Goal: Transaction & Acquisition: Purchase product/service

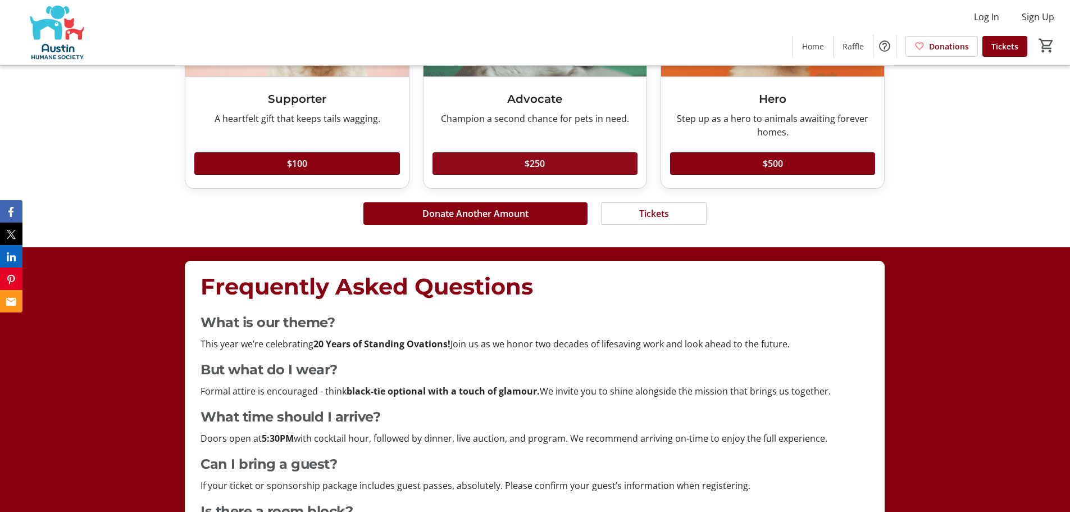
scroll to position [3314, 0]
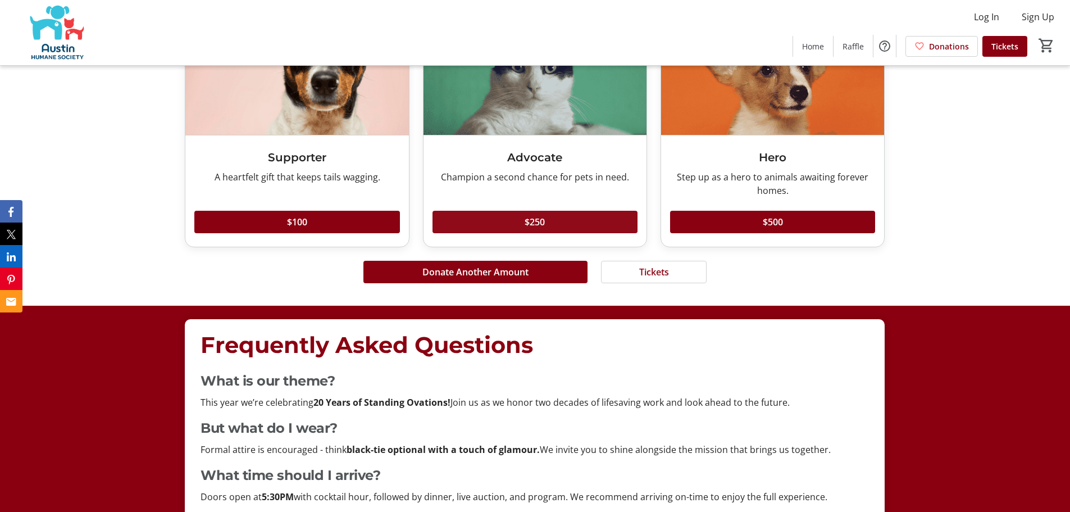
click at [536, 226] on span "$250" at bounding box center [535, 221] width 20 height 13
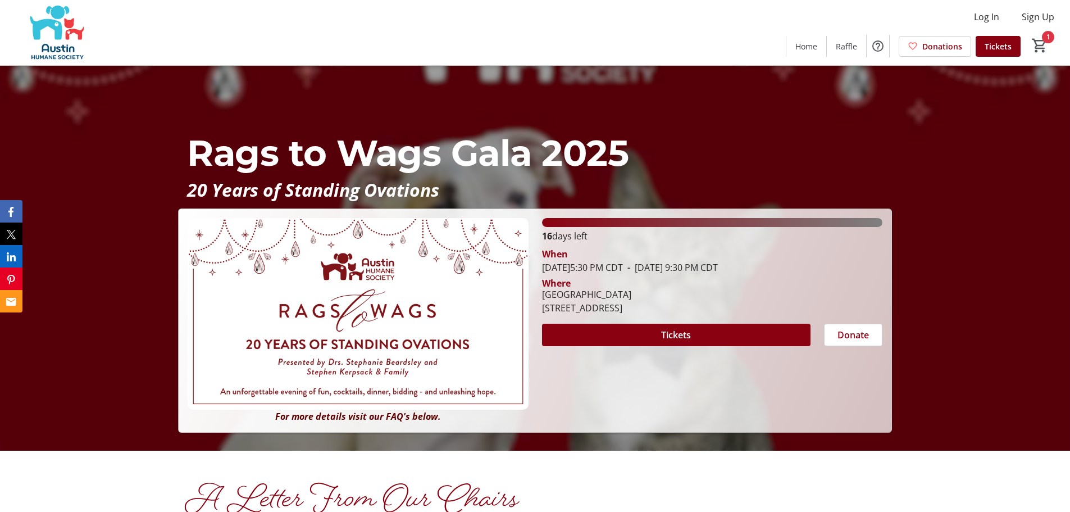
scroll to position [342, 0]
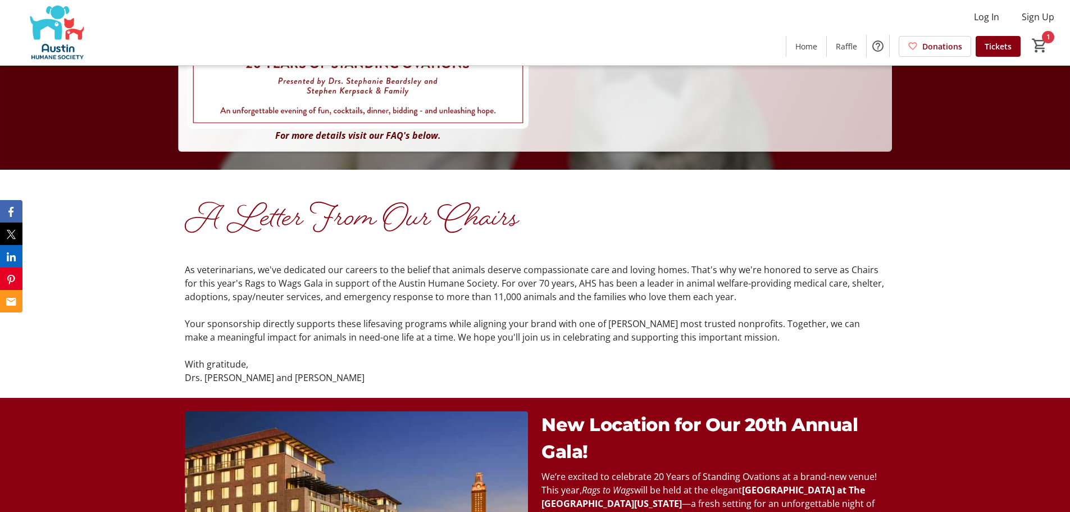
click at [48, 44] on img at bounding box center [57, 32] width 100 height 56
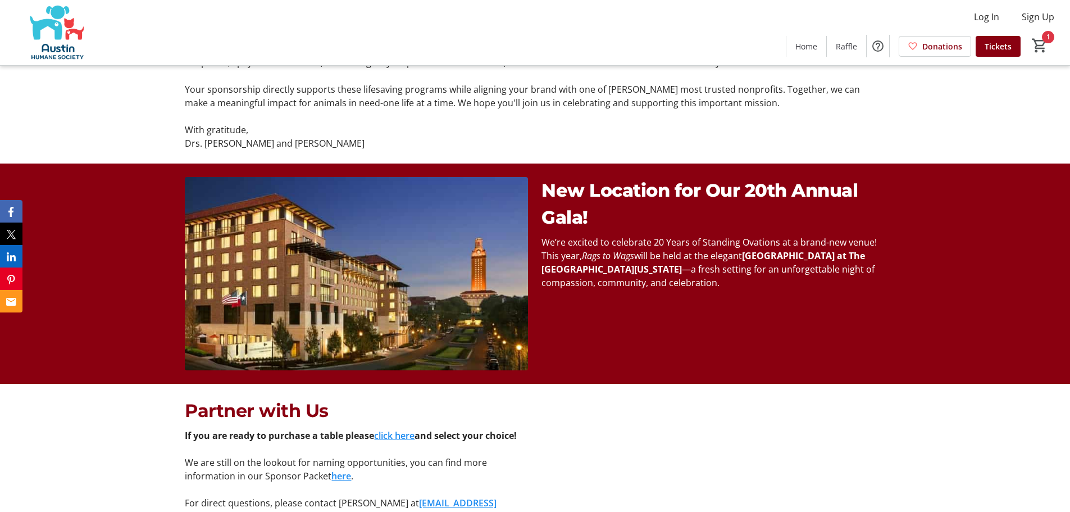
scroll to position [730, 0]
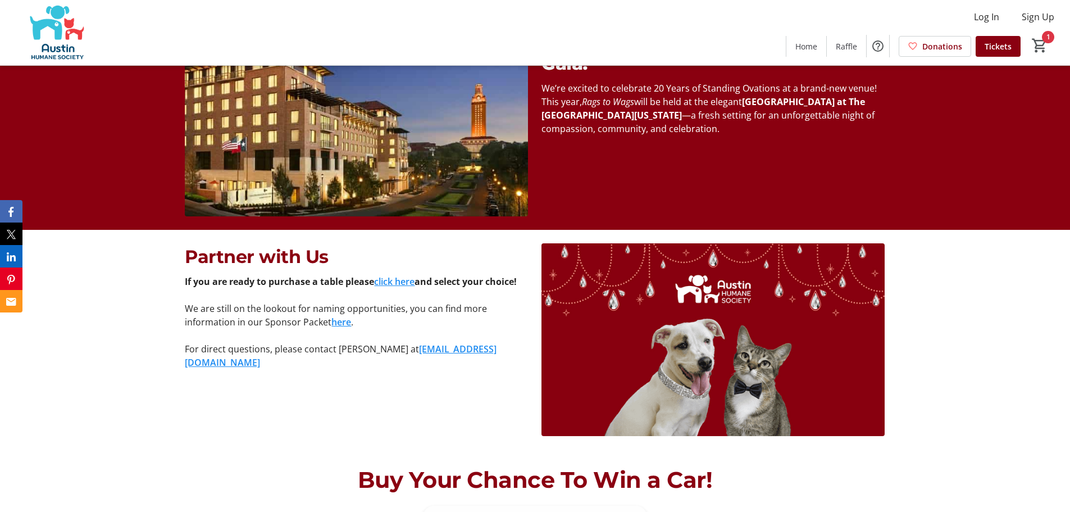
click at [340, 322] on link "here" at bounding box center [341, 322] width 20 height 12
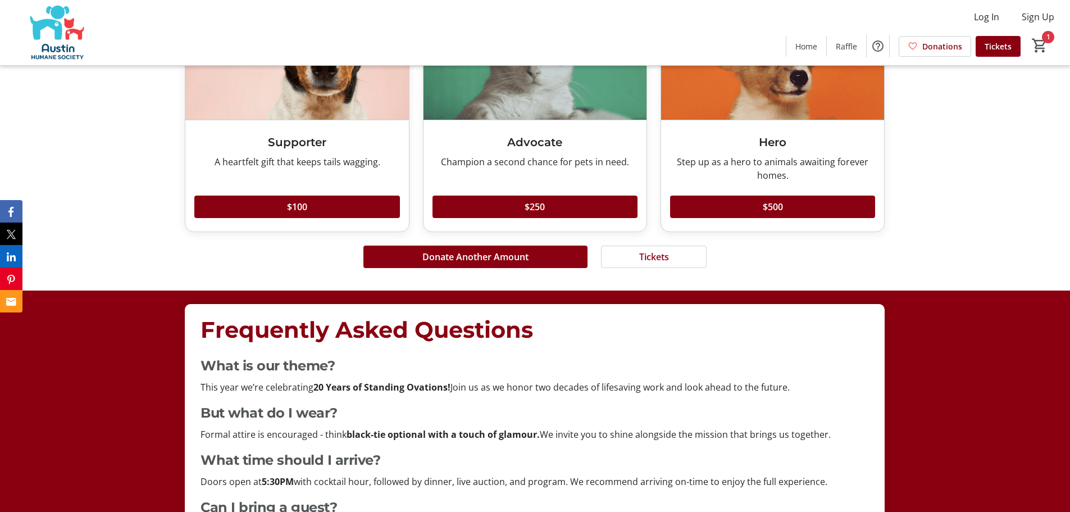
scroll to position [3266, 0]
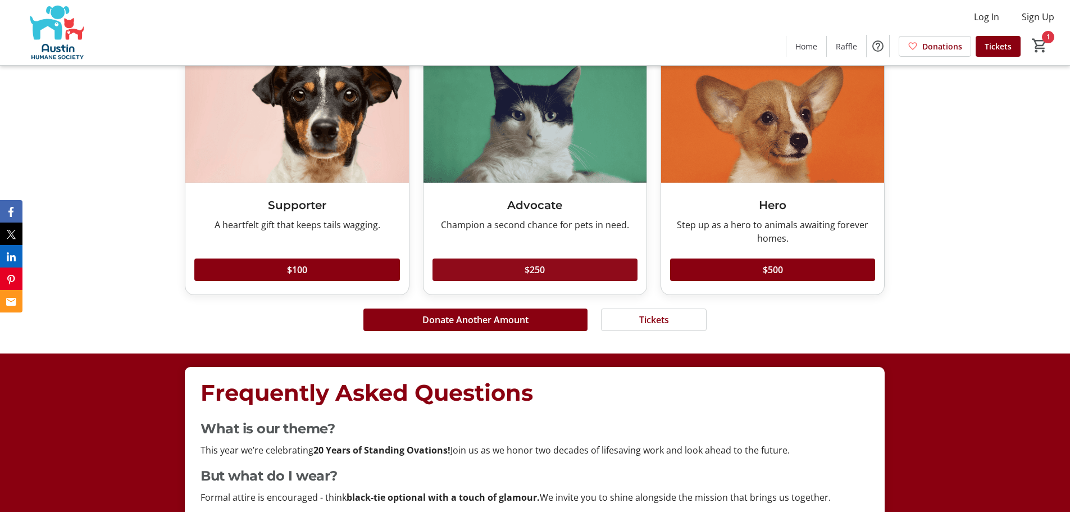
click at [528, 270] on span "$250" at bounding box center [535, 269] width 20 height 13
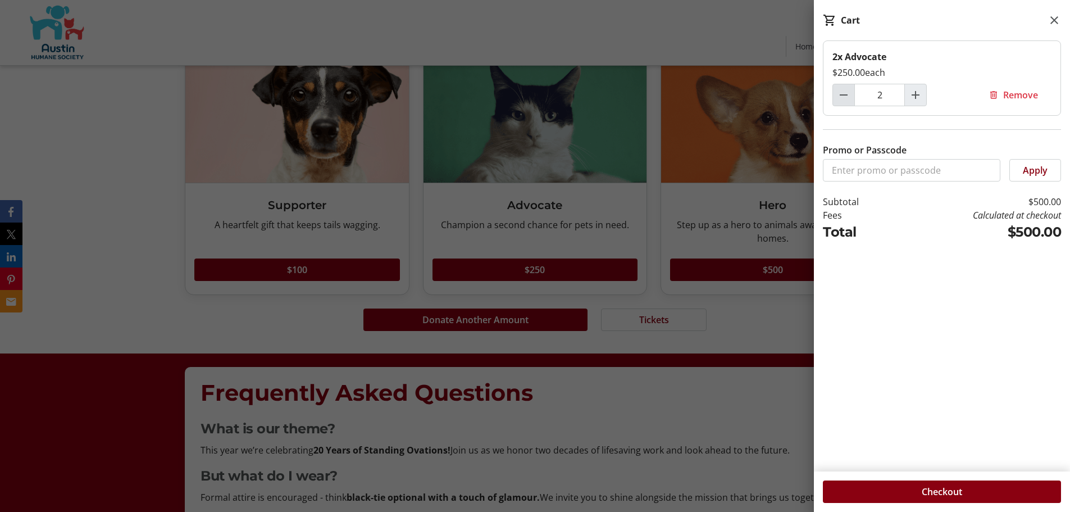
click at [848, 98] on mat-icon "Decrement by one" at bounding box center [843, 94] width 13 height 13
type input "1"
click at [944, 492] on span "Checkout" at bounding box center [942, 491] width 40 height 13
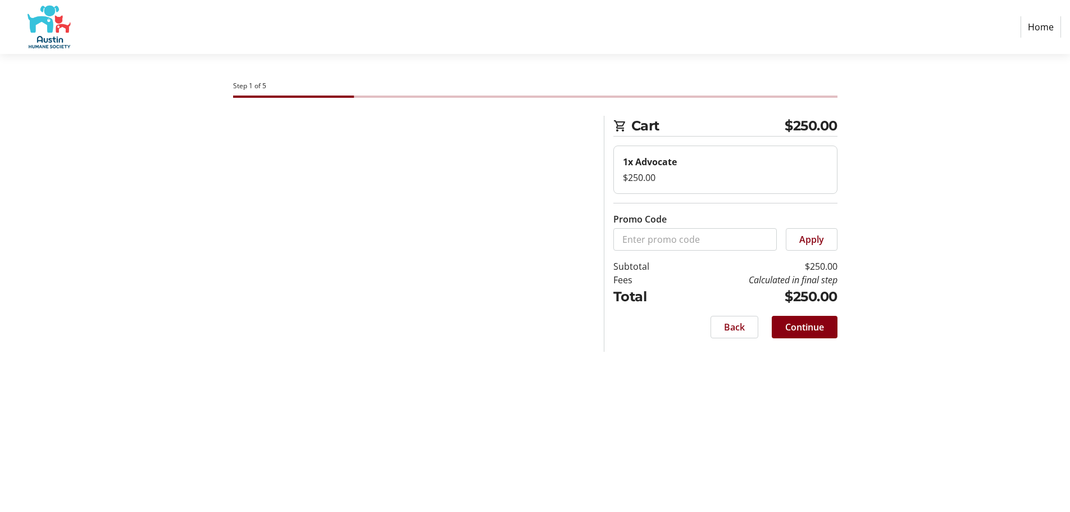
select select "US"
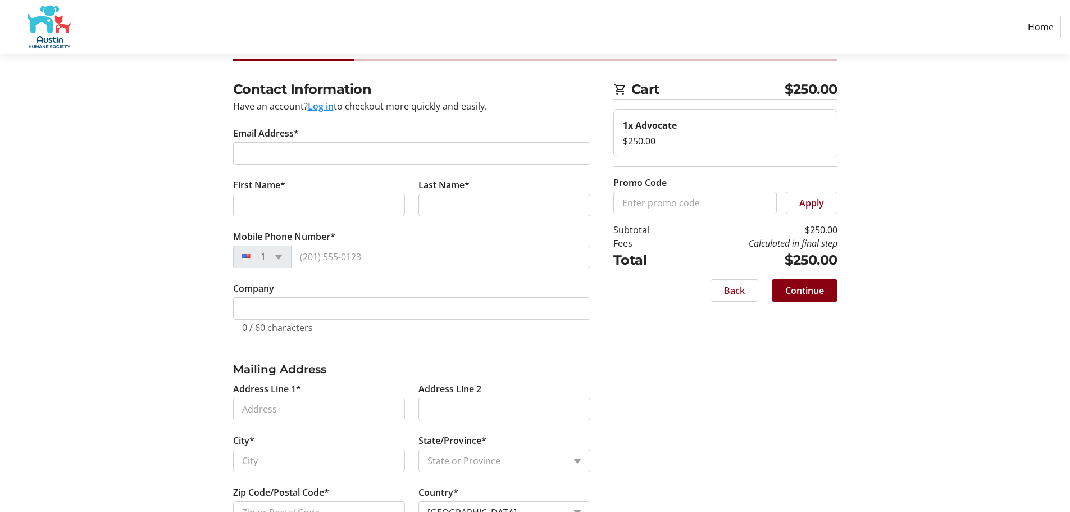
scroll to position [75, 0]
